Goal: Navigation & Orientation: Find specific page/section

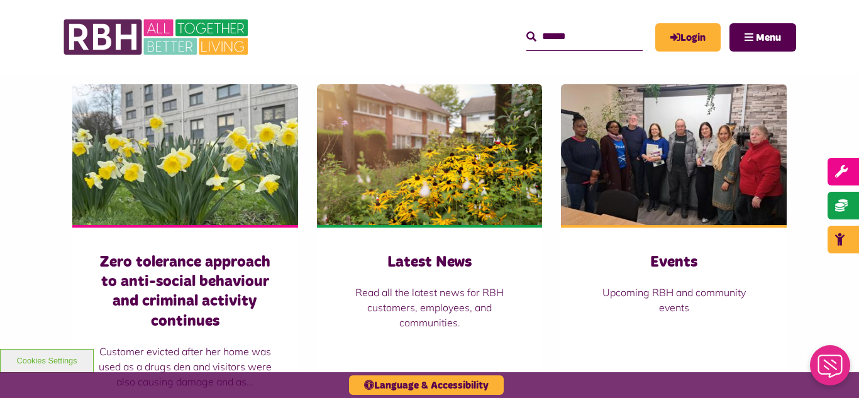
scroll to position [855, 0]
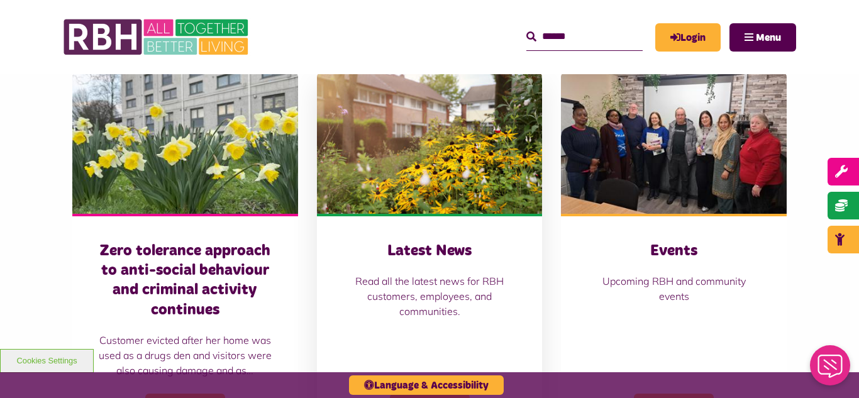
click at [464, 142] on img at bounding box center [430, 143] width 226 height 141
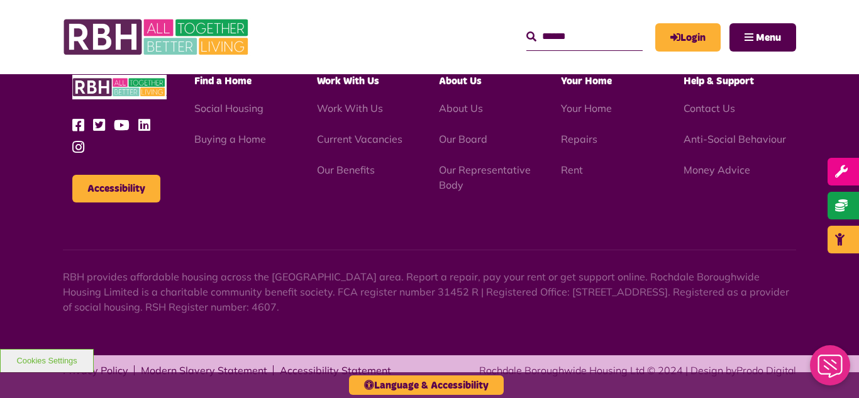
scroll to position [1369, 0]
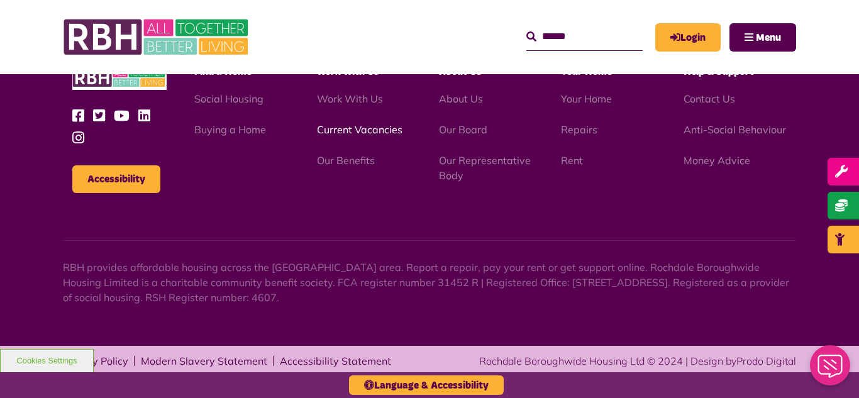
click at [360, 131] on link "Current Vacancies" at bounding box center [360, 129] width 86 height 13
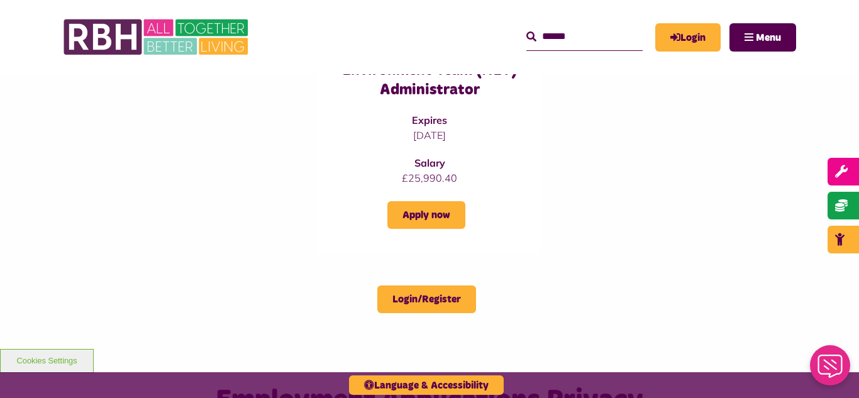
scroll to position [1208, 0]
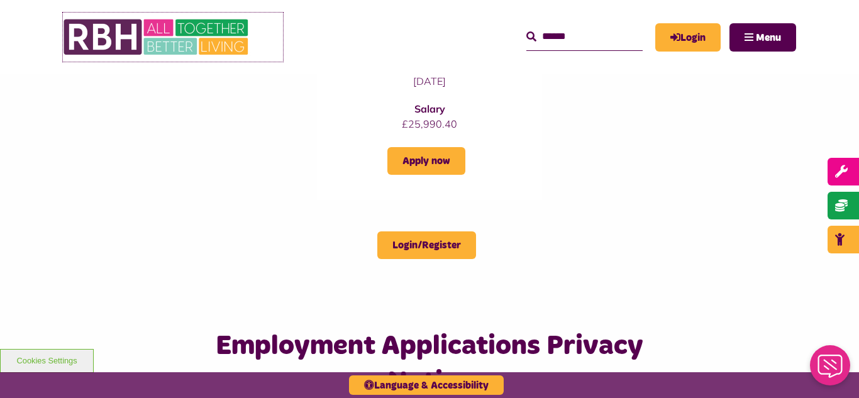
click at [194, 45] on img at bounding box center [157, 37] width 189 height 49
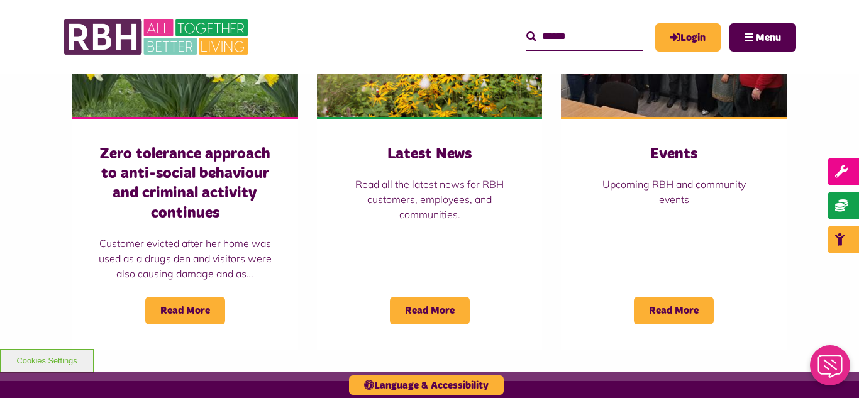
scroll to position [956, 0]
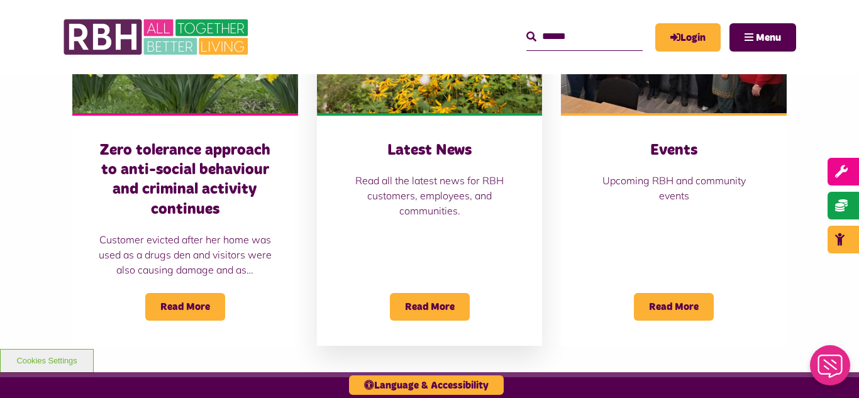
click at [419, 117] on div "Latest News Read all the latest news for RBH customers, employees, and communit…" at bounding box center [430, 229] width 226 height 233
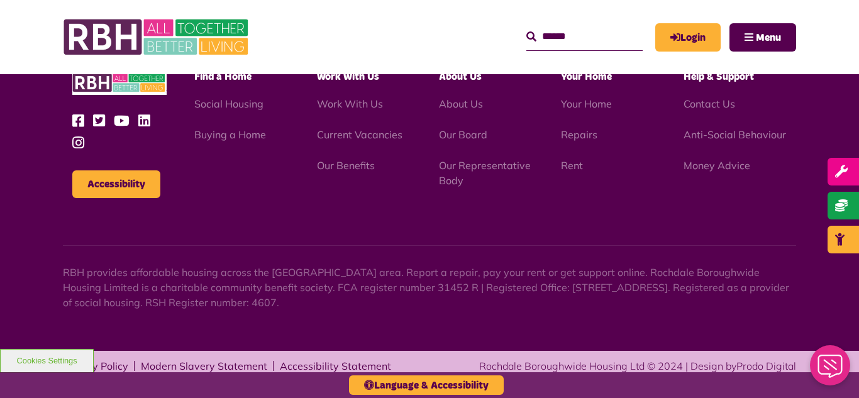
scroll to position [1369, 0]
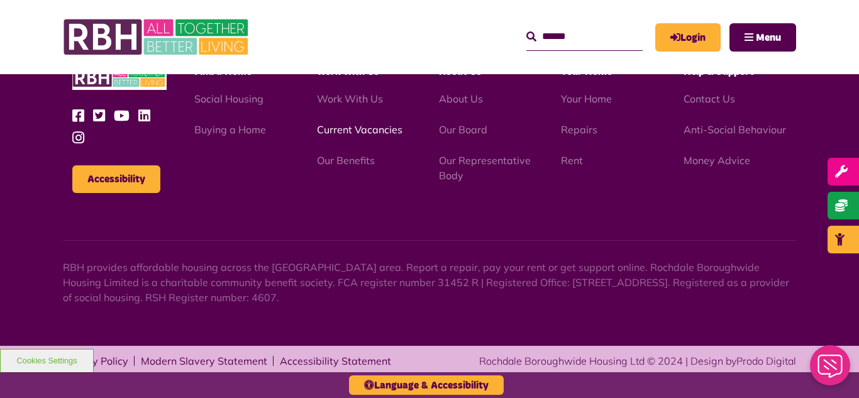
click at [341, 133] on link "Current Vacancies" at bounding box center [360, 129] width 86 height 13
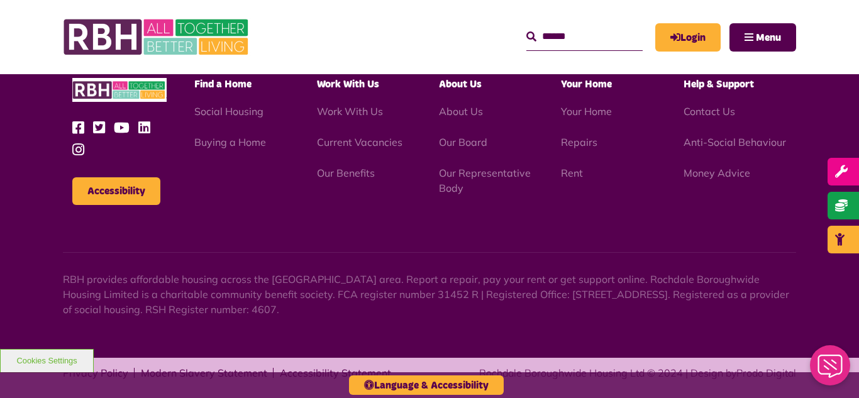
scroll to position [2079, 0]
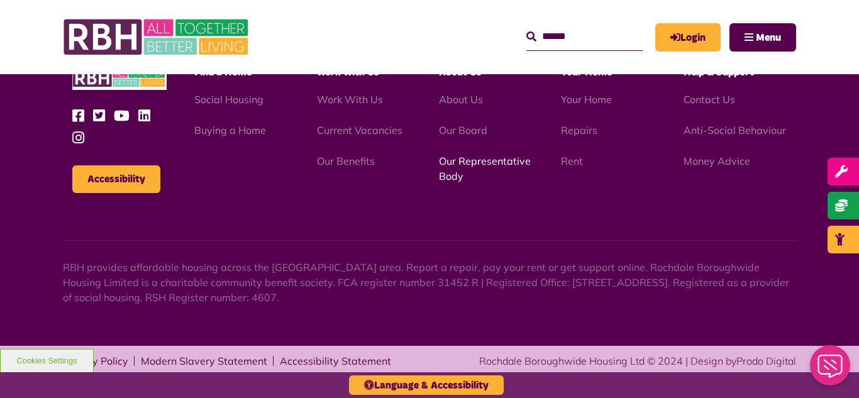
click at [472, 163] on link "Our Representative Body" at bounding box center [485, 169] width 92 height 28
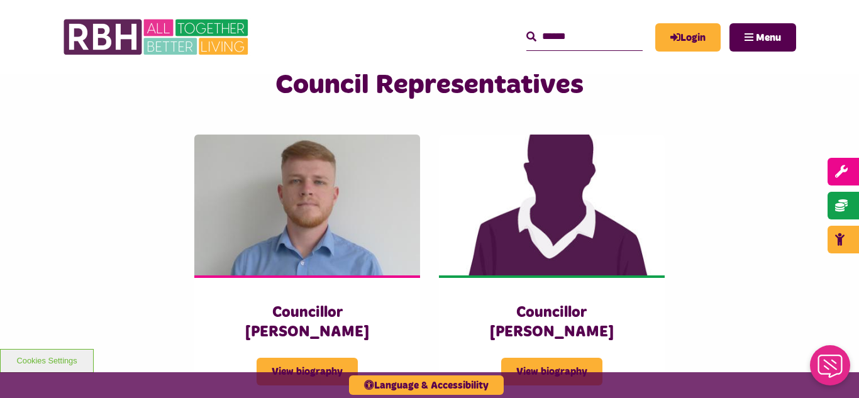
scroll to position [2692, 0]
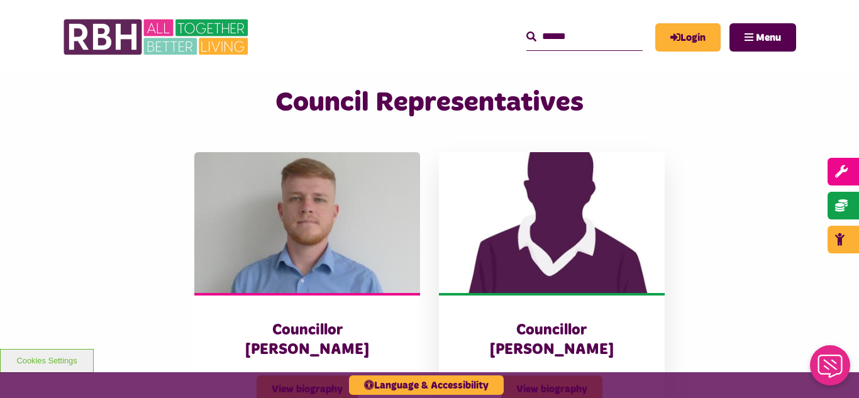
click at [547, 205] on img at bounding box center [552, 222] width 226 height 141
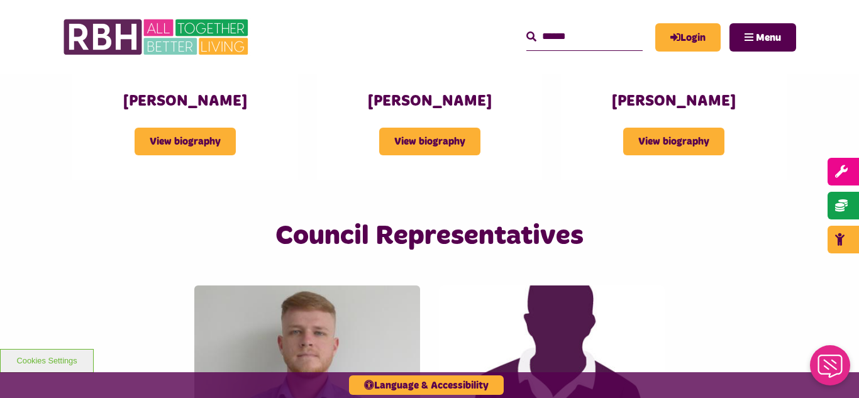
scroll to position [2532, 0]
